Goal: Check status: Check status

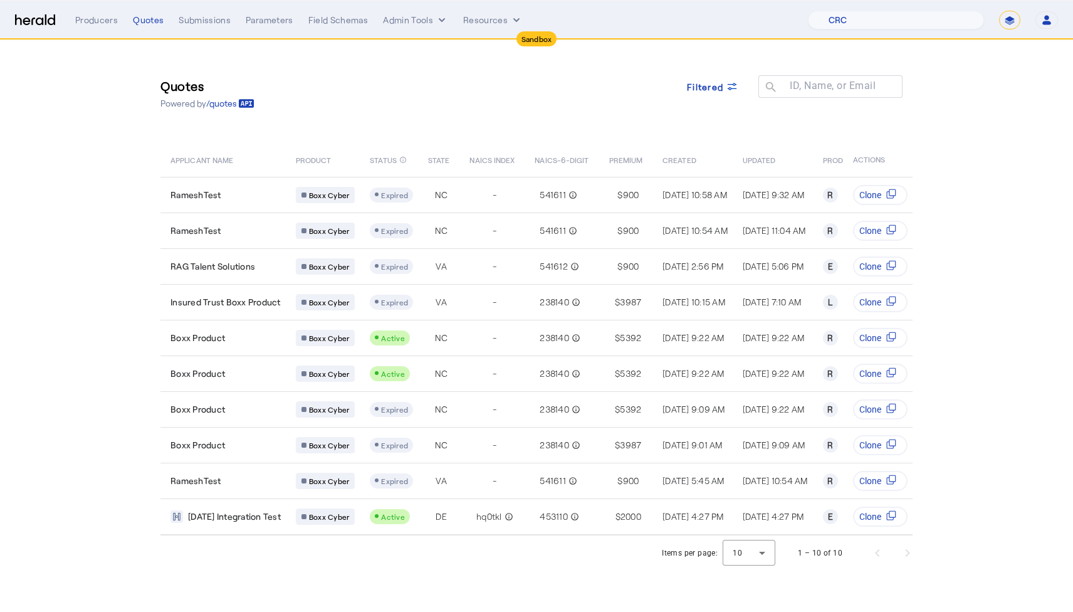
select select "pfm_h3db_crc"
select select "*******"
click at [287, 103] on div "Quotes Powered by /quotes Filtered ID, Name, or Email search" at bounding box center [536, 93] width 752 height 56
click at [159, 24] on div "Quotes" at bounding box center [148, 20] width 31 height 13
